Goal: Information Seeking & Learning: Learn about a topic

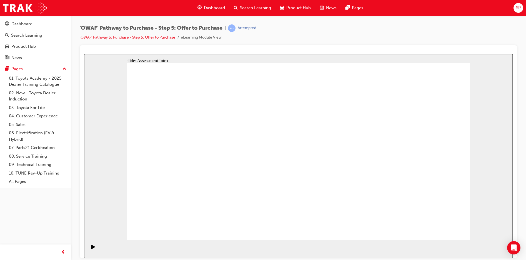
drag, startPoint x: 295, startPoint y: 234, endPoint x: 288, endPoint y: 232, distance: 8.1
click at [91, 248] on icon "Play (Ctrl+Alt+P)" at bounding box center [93, 247] width 4 height 4
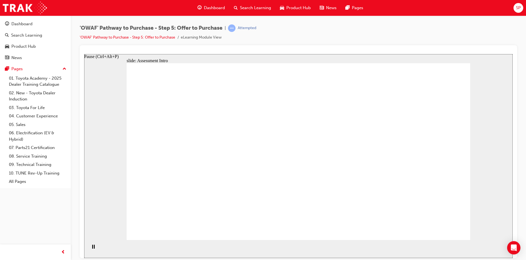
click at [92, 248] on icon "Pause (Ctrl+Alt+P)" at bounding box center [93, 247] width 3 height 4
radio input "true"
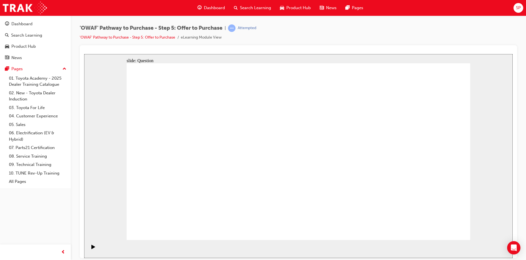
drag, startPoint x: 233, startPoint y: 142, endPoint x: 204, endPoint y: 194, distance: 59.9
drag, startPoint x: 383, startPoint y: 139, endPoint x: 283, endPoint y: 185, distance: 110.0
drag, startPoint x: 263, startPoint y: 188, endPoint x: 330, endPoint y: 188, distance: 67.0
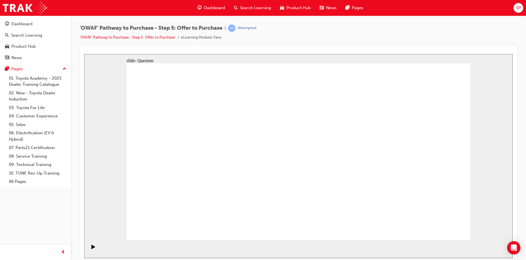
drag, startPoint x: 422, startPoint y: 143, endPoint x: 265, endPoint y: 191, distance: 164.7
drag, startPoint x: 173, startPoint y: 141, endPoint x: 417, endPoint y: 187, distance: 248.7
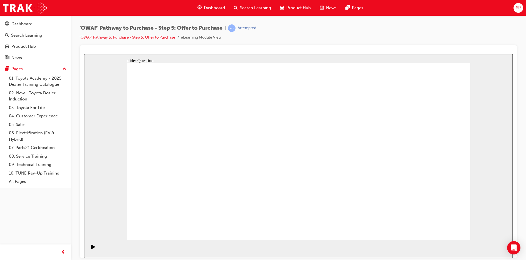
drag, startPoint x: 422, startPoint y: 144, endPoint x: 188, endPoint y: 190, distance: 238.1
drag, startPoint x: 371, startPoint y: 144, endPoint x: 269, endPoint y: 188, distance: 111.6
drag, startPoint x: 271, startPoint y: 145, endPoint x: 336, endPoint y: 191, distance: 80.2
drag, startPoint x: 174, startPoint y: 143, endPoint x: 422, endPoint y: 192, distance: 251.9
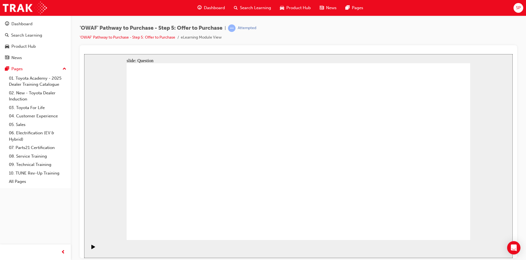
drag, startPoint x: 367, startPoint y: 138, endPoint x: 189, endPoint y: 142, distance: 177.3
drag, startPoint x: 370, startPoint y: 165, endPoint x: 200, endPoint y: 159, distance: 170.4
drag, startPoint x: 364, startPoint y: 197, endPoint x: 279, endPoint y: 142, distance: 101.4
drag, startPoint x: 425, startPoint y: 141, endPoint x: 178, endPoint y: 198, distance: 253.6
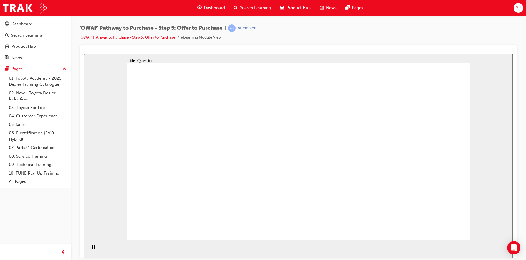
drag, startPoint x: 417, startPoint y: 166, endPoint x: 269, endPoint y: 170, distance: 147.9
drag, startPoint x: 400, startPoint y: 196, endPoint x: 298, endPoint y: 200, distance: 102.3
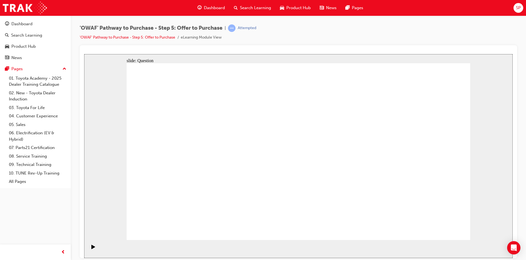
checkbox input "true"
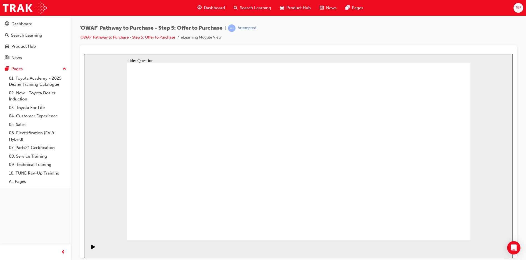
radio input "true"
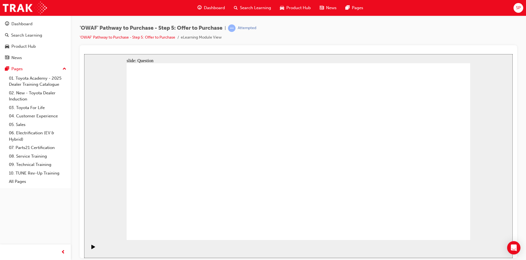
radio input "true"
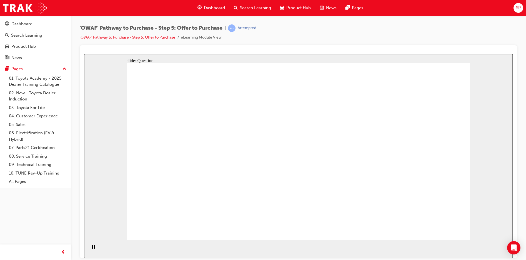
click at [159, 38] on link "'OWAF' Pathway to Purchase - Step 5: Offer to Purchase" at bounding box center [128, 37] width 96 height 5
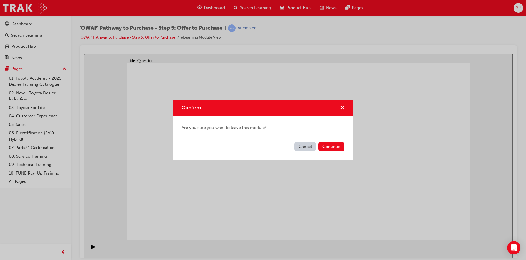
click at [310, 145] on button "Cancel" at bounding box center [306, 146] width 22 height 9
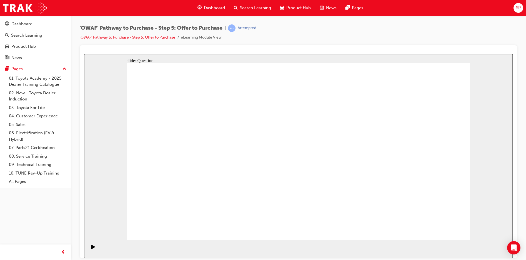
drag, startPoint x: 421, startPoint y: 145, endPoint x: 187, endPoint y: 189, distance: 237.9
drag, startPoint x: 361, startPoint y: 148, endPoint x: 261, endPoint y: 194, distance: 109.9
drag, startPoint x: 288, startPoint y: 148, endPoint x: 345, endPoint y: 191, distance: 71.2
drag, startPoint x: 325, startPoint y: 146, endPoint x: 416, endPoint y: 199, distance: 105.3
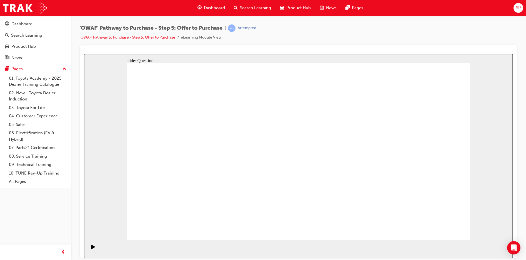
drag, startPoint x: 370, startPoint y: 136, endPoint x: 194, endPoint y: 133, distance: 175.6
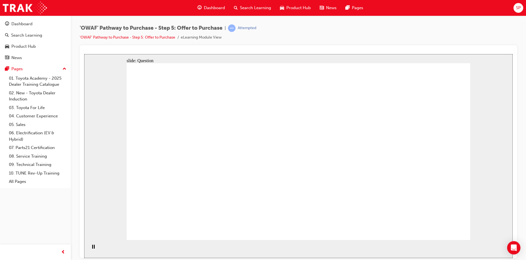
drag, startPoint x: 367, startPoint y: 168, endPoint x: 283, endPoint y: 143, distance: 87.3
drag, startPoint x: 369, startPoint y: 194, endPoint x: 192, endPoint y: 157, distance: 180.3
drag, startPoint x: 425, startPoint y: 193, endPoint x: 197, endPoint y: 183, distance: 228.4
drag, startPoint x: 419, startPoint y: 166, endPoint x: 281, endPoint y: 167, distance: 137.5
drag, startPoint x: 344, startPoint y: 175, endPoint x: 275, endPoint y: 201, distance: 73.6
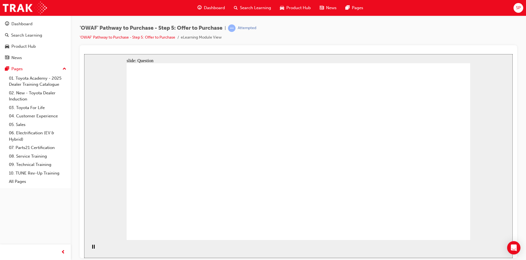
checkbox input "true"
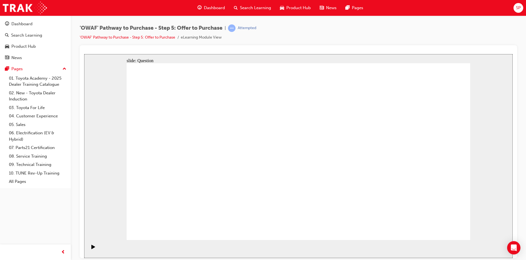
checkbox input "true"
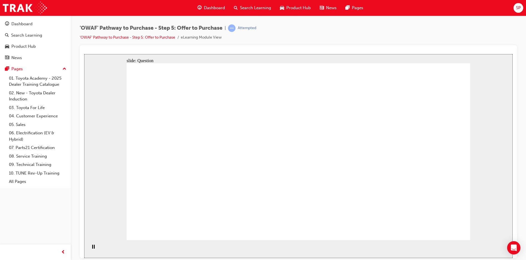
radio input "true"
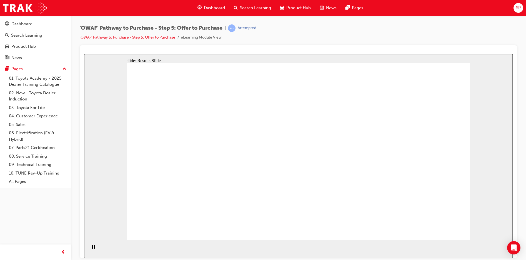
radio input "true"
drag, startPoint x: 445, startPoint y: 234, endPoint x: 441, endPoint y: 229, distance: 6.2
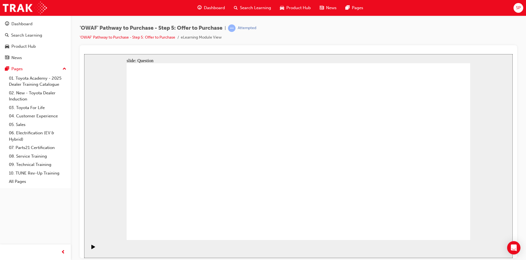
drag, startPoint x: 419, startPoint y: 145, endPoint x: 183, endPoint y: 193, distance: 240.1
drag, startPoint x: 372, startPoint y: 143, endPoint x: 267, endPoint y: 190, distance: 115.4
drag, startPoint x: 274, startPoint y: 143, endPoint x: 336, endPoint y: 191, distance: 77.6
drag, startPoint x: 327, startPoint y: 143, endPoint x: 418, endPoint y: 189, distance: 101.9
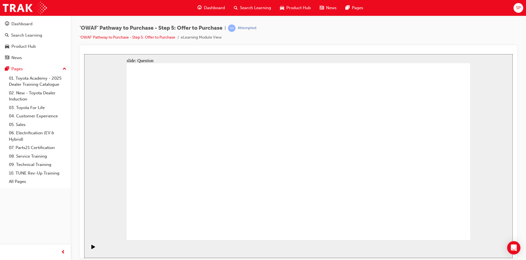
drag, startPoint x: 181, startPoint y: 147, endPoint x: 347, endPoint y: 194, distance: 172.6
drag, startPoint x: 329, startPoint y: 147, endPoint x: 408, endPoint y: 192, distance: 90.8
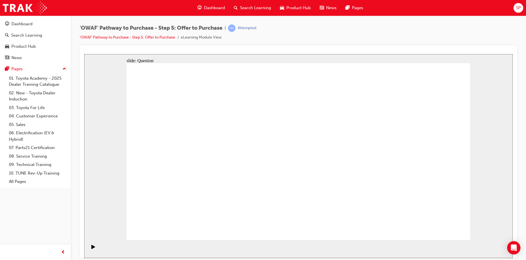
drag, startPoint x: 359, startPoint y: 142, endPoint x: 287, endPoint y: 143, distance: 72.3
drag, startPoint x: 329, startPoint y: 163, endPoint x: 271, endPoint y: 159, distance: 57.6
drag, startPoint x: 273, startPoint y: 160, endPoint x: 191, endPoint y: 138, distance: 85.1
drag, startPoint x: 366, startPoint y: 196, endPoint x: 205, endPoint y: 166, distance: 164.1
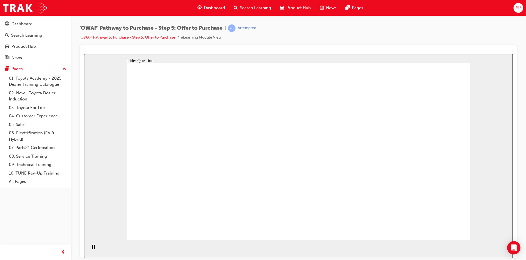
drag, startPoint x: 417, startPoint y: 167, endPoint x: 285, endPoint y: 160, distance: 131.6
drag, startPoint x: 431, startPoint y: 193, endPoint x: 289, endPoint y: 186, distance: 141.9
drag, startPoint x: 426, startPoint y: 140, endPoint x: 219, endPoint y: 185, distance: 212.0
drag, startPoint x: 210, startPoint y: 184, endPoint x: 197, endPoint y: 187, distance: 12.8
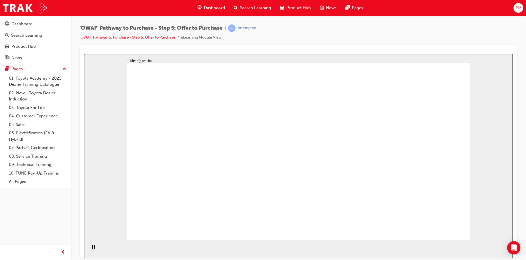
checkbox input "true"
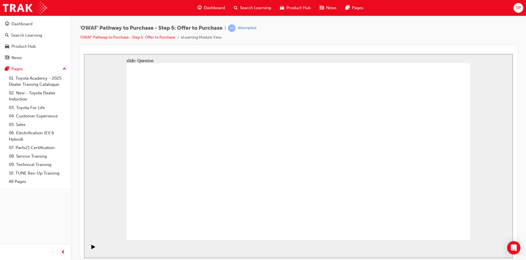
checkbox input "true"
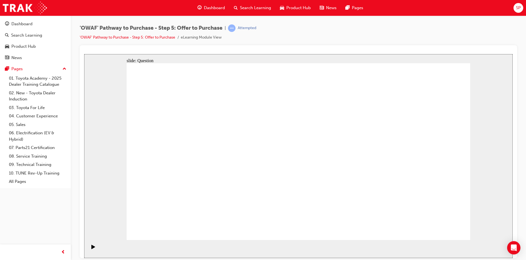
checkbox input "true"
checkbox input "false"
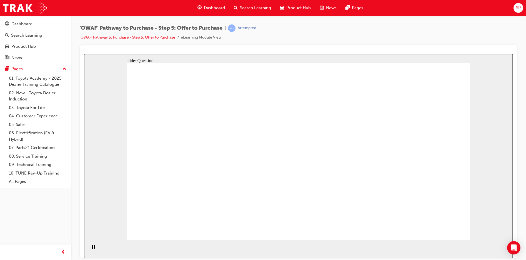
radio input "true"
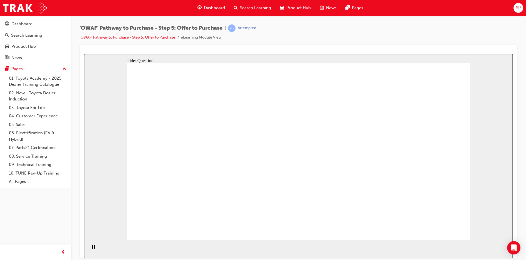
radio input "true"
drag, startPoint x: 423, startPoint y: 142, endPoint x: 187, endPoint y: 187, distance: 240.2
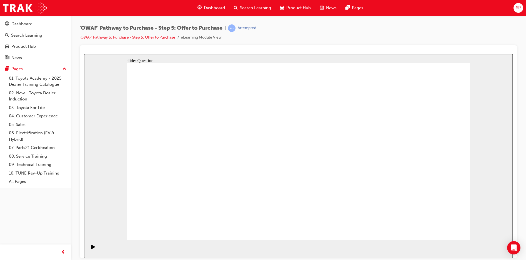
drag, startPoint x: 370, startPoint y: 143, endPoint x: 251, endPoint y: 193, distance: 128.4
drag, startPoint x: 271, startPoint y: 143, endPoint x: 336, endPoint y: 189, distance: 79.8
drag, startPoint x: 195, startPoint y: 146, endPoint x: 413, endPoint y: 183, distance: 221.5
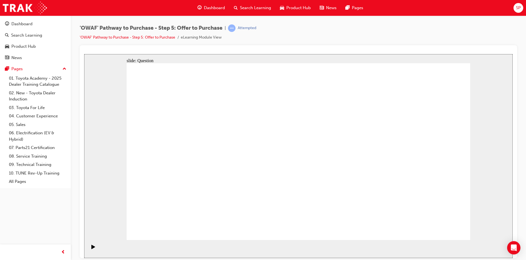
drag, startPoint x: 178, startPoint y: 141, endPoint x: 350, endPoint y: 189, distance: 178.2
drag, startPoint x: 274, startPoint y: 146, endPoint x: 422, endPoint y: 189, distance: 154.0
drag, startPoint x: 329, startPoint y: 135, endPoint x: 193, endPoint y: 131, distance: 136.5
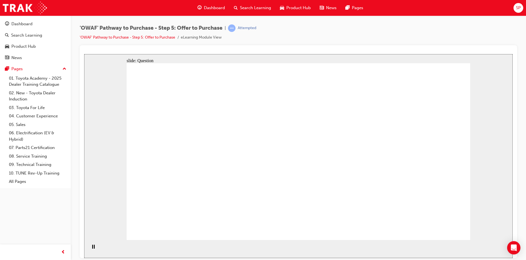
drag, startPoint x: 374, startPoint y: 168, endPoint x: 204, endPoint y: 158, distance: 169.8
drag, startPoint x: 201, startPoint y: 132, endPoint x: 292, endPoint y: 134, distance: 91.4
drag, startPoint x: 366, startPoint y: 191, endPoint x: 203, endPoint y: 132, distance: 173.5
drag, startPoint x: 425, startPoint y: 167, endPoint x: 194, endPoint y: 183, distance: 230.9
drag, startPoint x: 422, startPoint y: 192, endPoint x: 282, endPoint y: 158, distance: 144.3
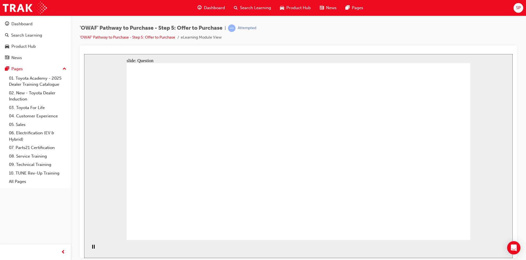
drag, startPoint x: 425, startPoint y: 139, endPoint x: 279, endPoint y: 195, distance: 157.1
checkbox input "true"
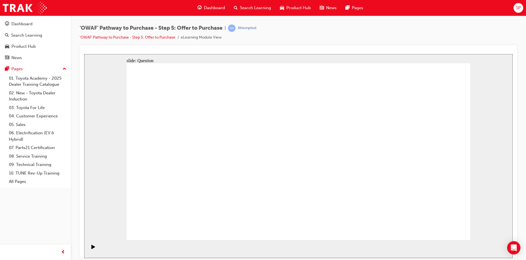
checkbox input "false"
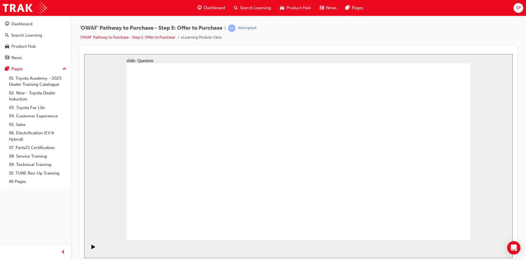
checkbox input "false"
checkbox input "true"
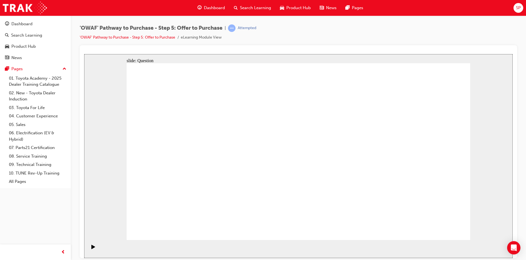
radio input "true"
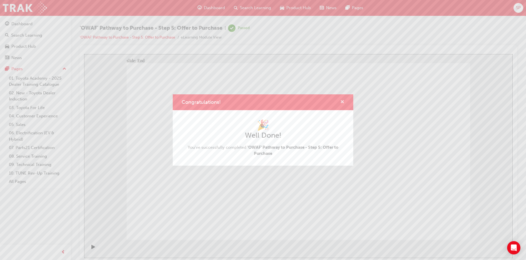
click at [343, 101] on span "cross-icon" at bounding box center [342, 102] width 4 height 5
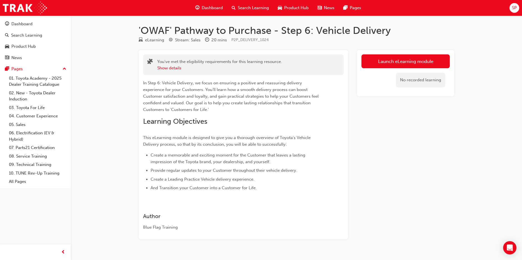
drag, startPoint x: 406, startPoint y: 62, endPoint x: 409, endPoint y: 58, distance: 5.0
click at [406, 62] on link "Launch eLearning module" at bounding box center [405, 61] width 88 height 14
